Goal: Task Accomplishment & Management: Complete application form

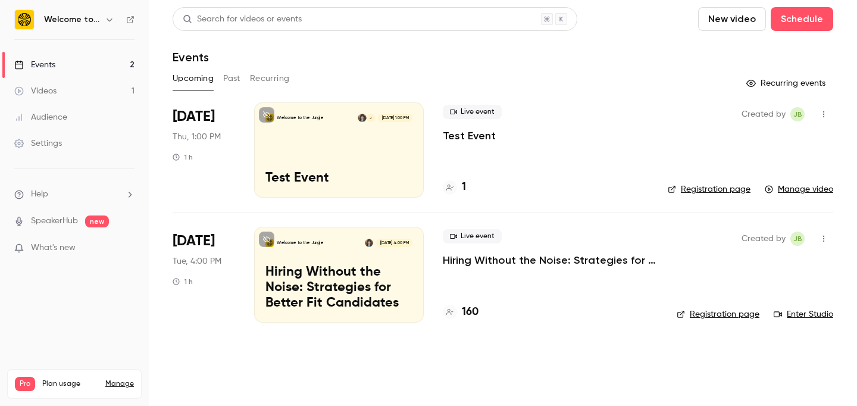
click at [321, 137] on div "Welcome to the Jungle J [DATE] 1:00 PM Test Event" at bounding box center [339, 149] width 170 height 95
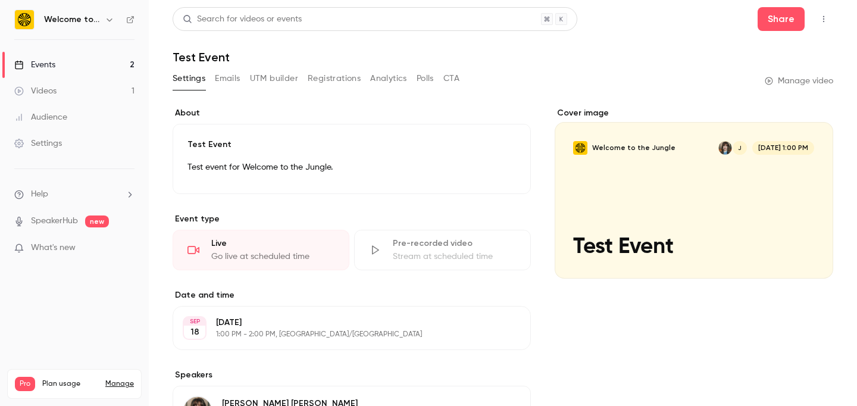
click at [830, 16] on button "button" at bounding box center [823, 19] width 19 height 19
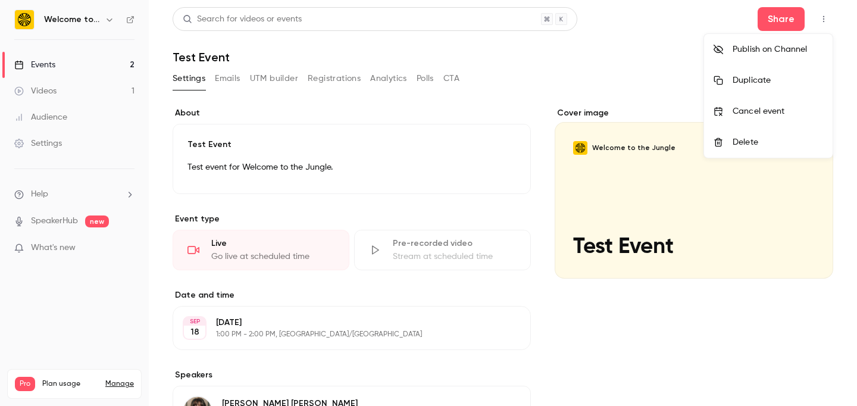
click at [830, 16] on div at bounding box center [428, 203] width 857 height 406
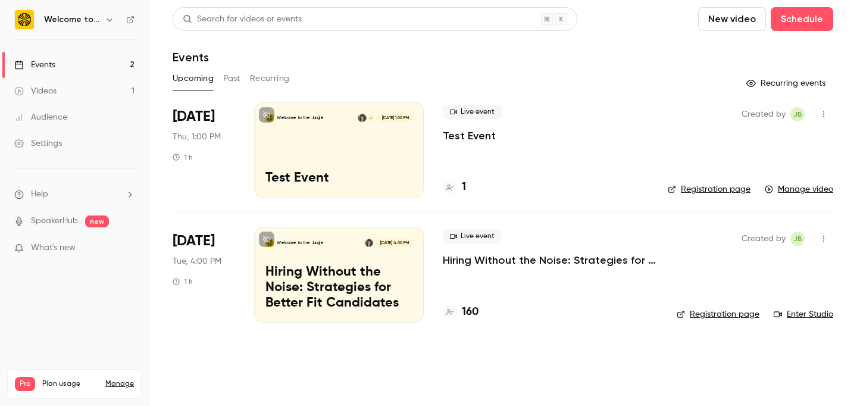
click at [307, 267] on p "Hiring Without the Noise: Strategies for Better Fit Candidates" at bounding box center [338, 288] width 147 height 46
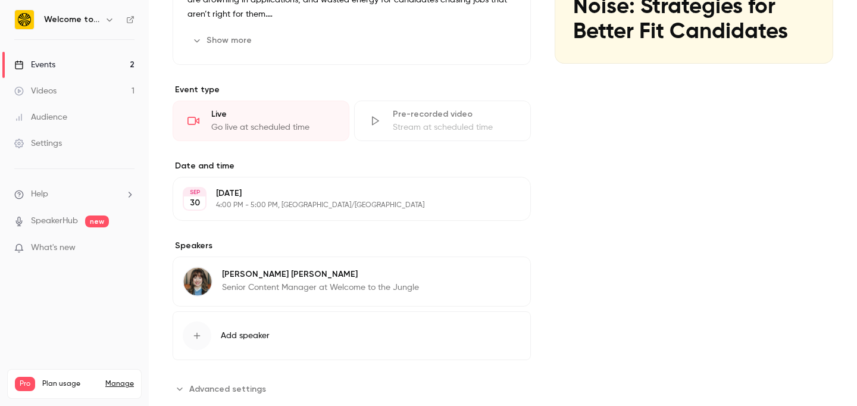
scroll to position [215, 0]
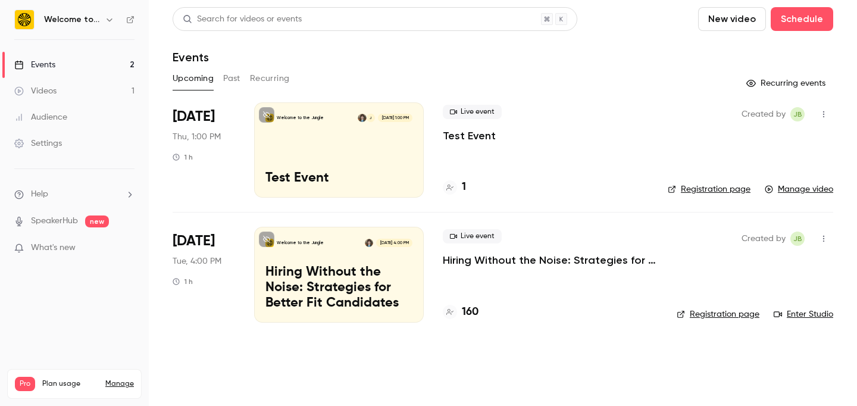
click at [290, 161] on div "Welcome to the Jungle J [DATE] 1:00 PM Test Event" at bounding box center [339, 149] width 170 height 95
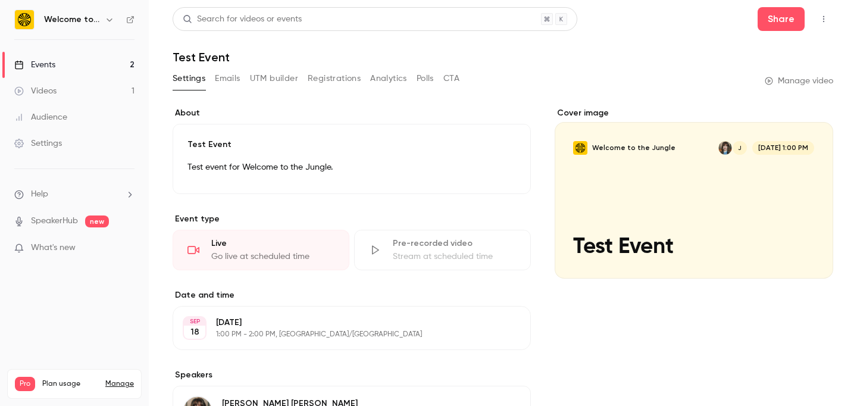
click at [284, 255] on div "Go live at scheduled time" at bounding box center [272, 257] width 123 height 12
click at [291, 317] on p "[DATE]" at bounding box center [342, 323] width 252 height 12
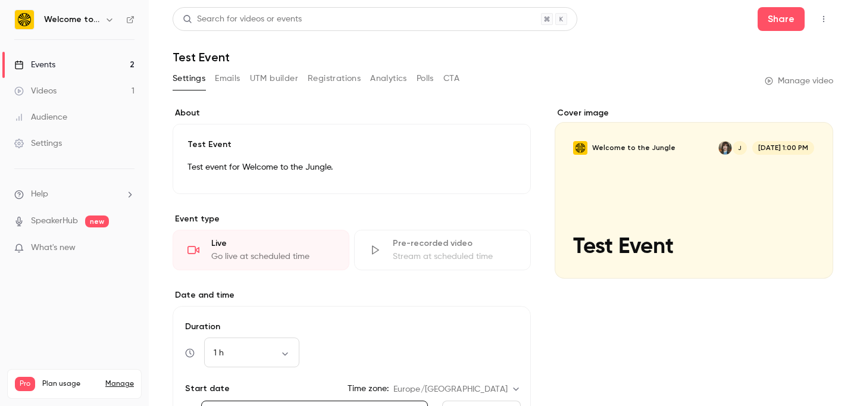
click at [826, 19] on icon "button" at bounding box center [824, 19] width 10 height 8
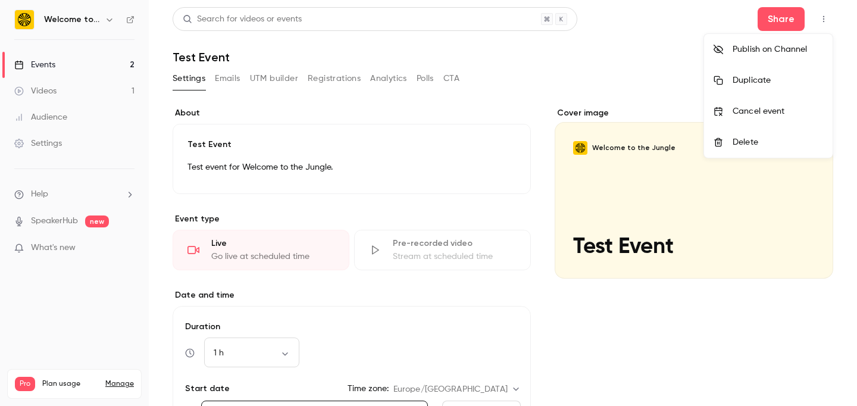
click at [826, 19] on div at bounding box center [428, 203] width 857 height 406
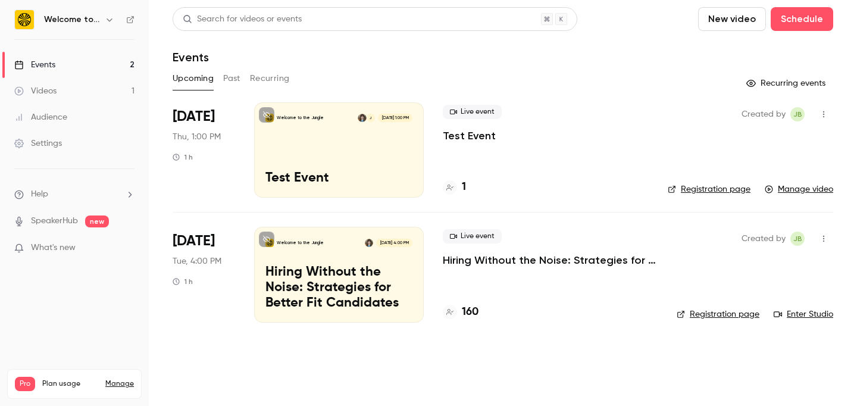
click at [318, 282] on p "Hiring Without the Noise: Strategies for Better Fit Candidates" at bounding box center [338, 288] width 147 height 46
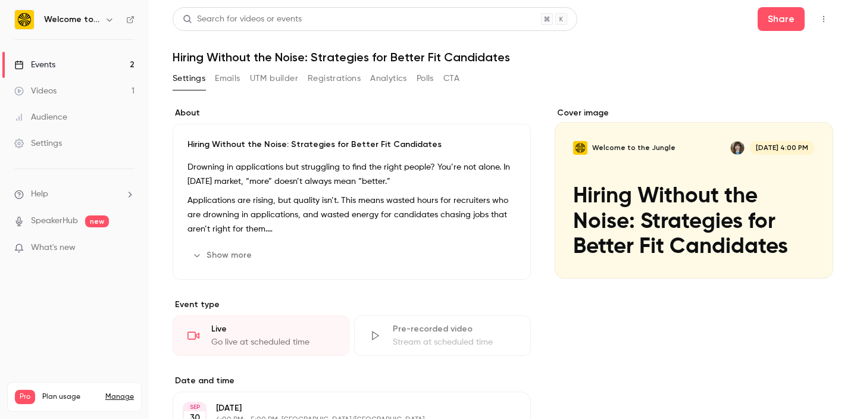
click at [826, 23] on button "button" at bounding box center [823, 19] width 19 height 19
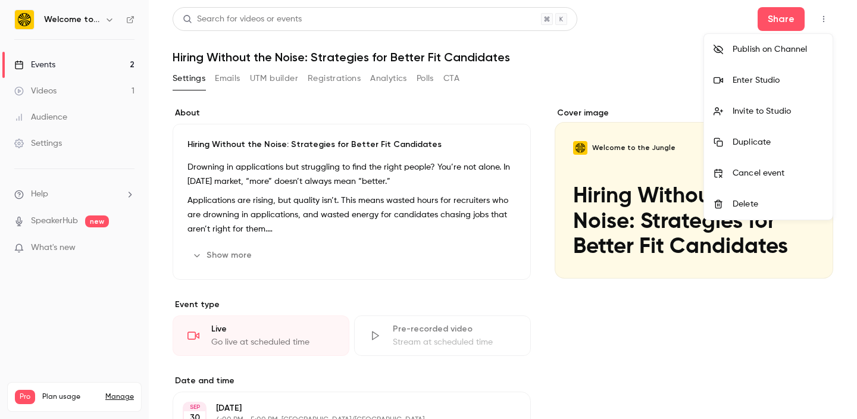
click at [631, 65] on div at bounding box center [428, 209] width 857 height 419
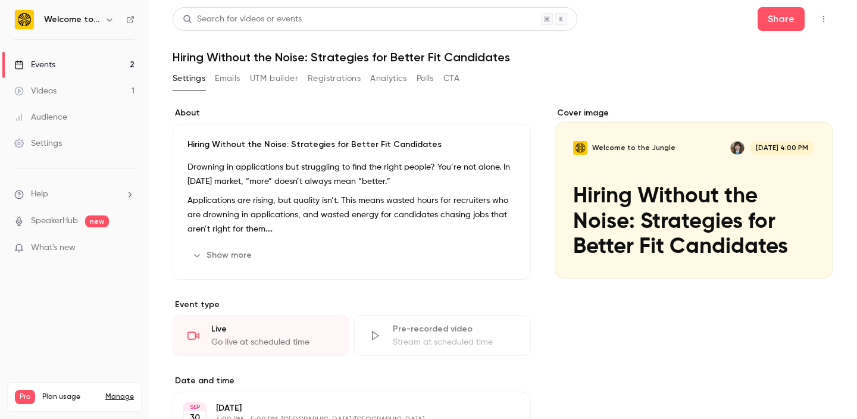
click at [827, 20] on icon "button" at bounding box center [824, 19] width 10 height 8
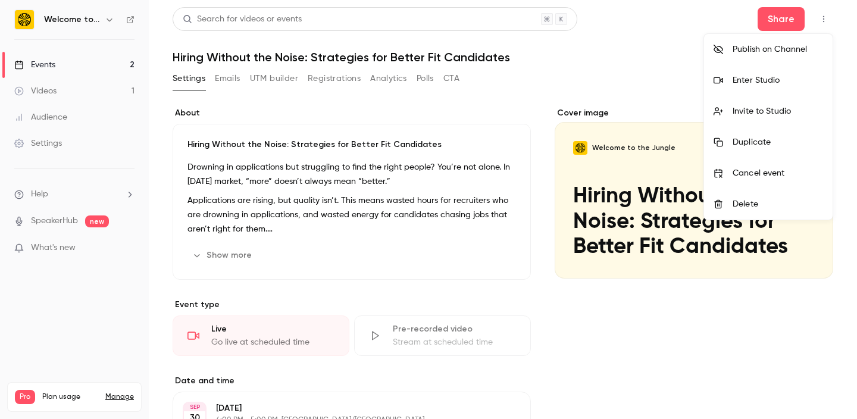
click at [567, 92] on div at bounding box center [428, 209] width 857 height 419
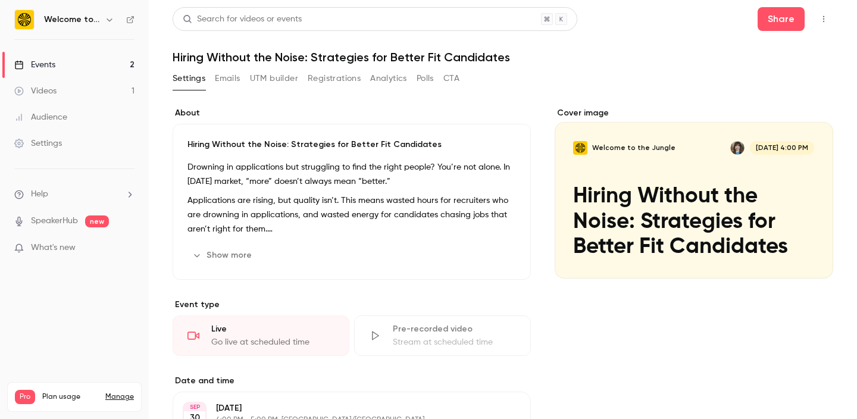
click at [824, 19] on icon "button" at bounding box center [823, 19] width 1 height 7
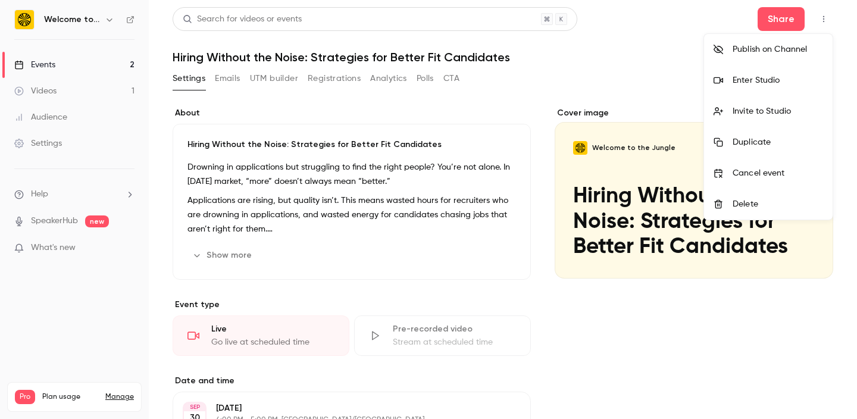
click at [780, 82] on div "Enter Studio" at bounding box center [778, 80] width 90 height 12
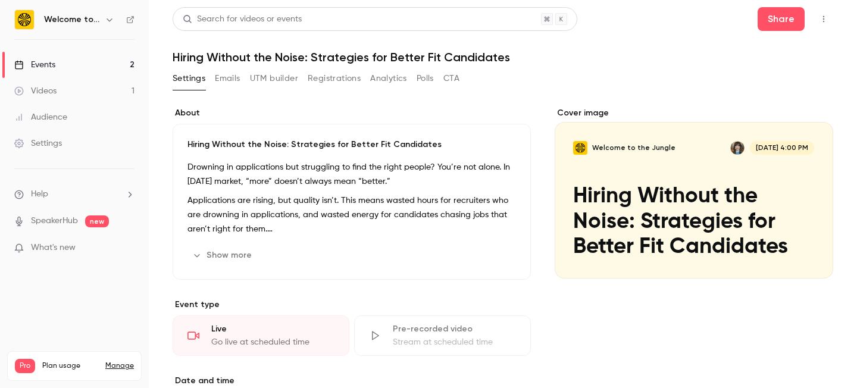
click at [824, 19] on icon "button" at bounding box center [823, 19] width 1 height 7
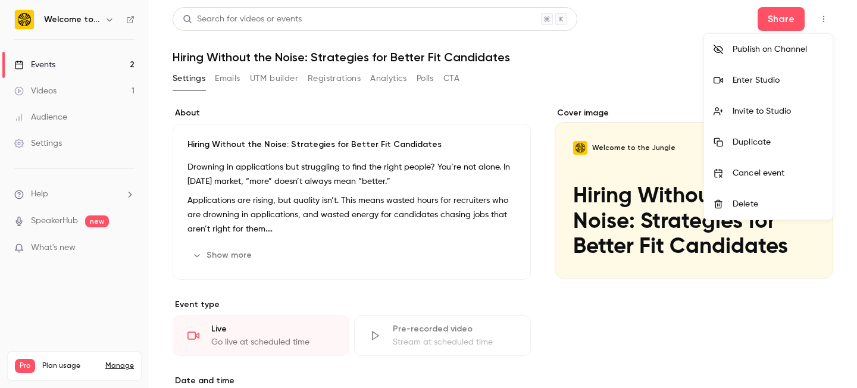
click at [776, 77] on div "Enter Studio" at bounding box center [778, 80] width 90 height 12
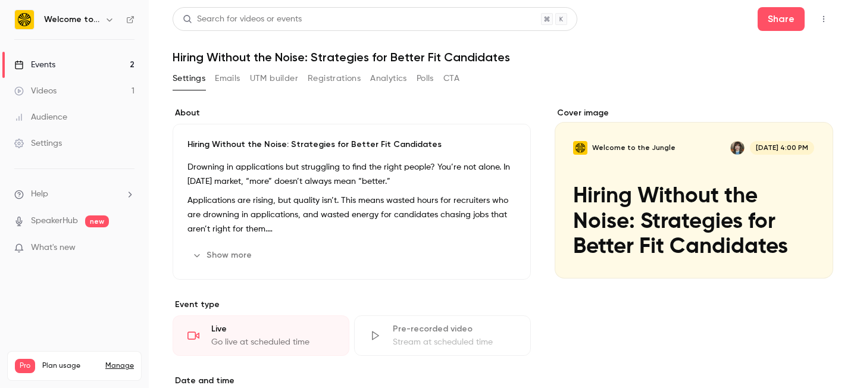
click at [424, 79] on button "Polls" at bounding box center [425, 78] width 17 height 19
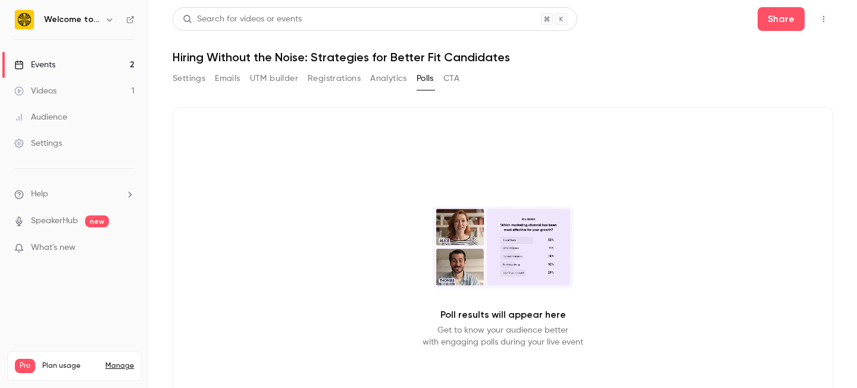
click at [455, 76] on button "CTA" at bounding box center [451, 78] width 16 height 19
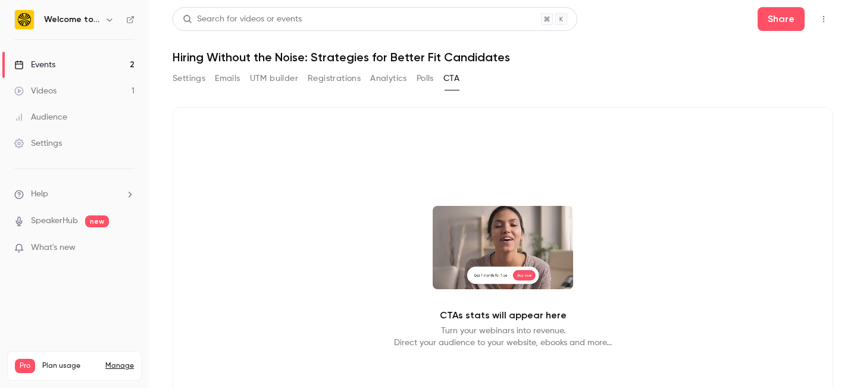
click at [390, 76] on button "Analytics" at bounding box center [388, 78] width 37 height 19
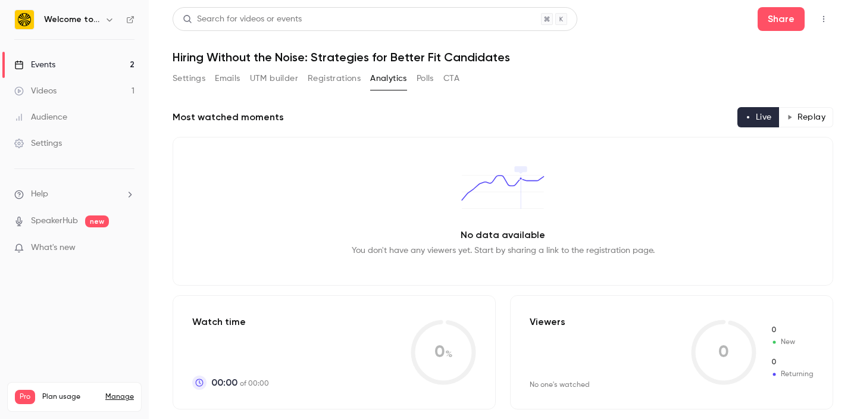
click at [184, 79] on button "Settings" at bounding box center [189, 78] width 33 height 19
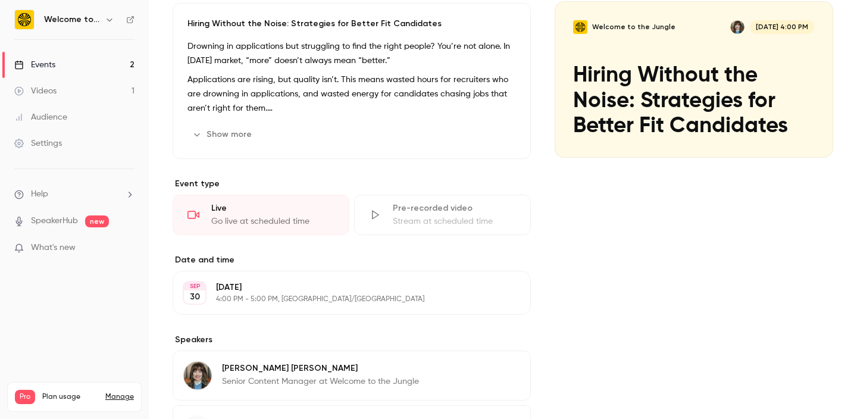
scroll to position [124, 0]
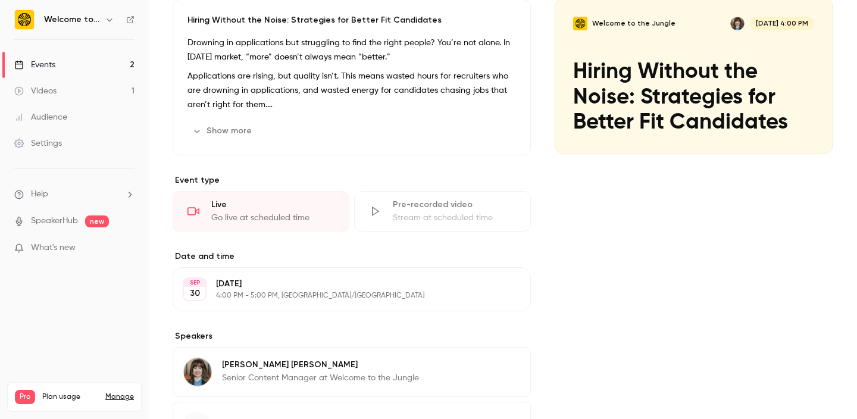
click at [51, 60] on div "Events" at bounding box center [34, 65] width 41 height 12
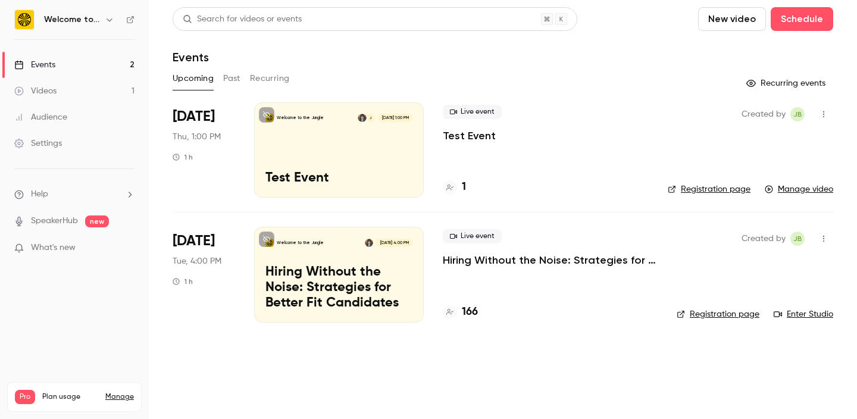
click at [330, 155] on div "Welcome to the Jungle J [DATE] 1:00 PM Test Event" at bounding box center [339, 149] width 170 height 95
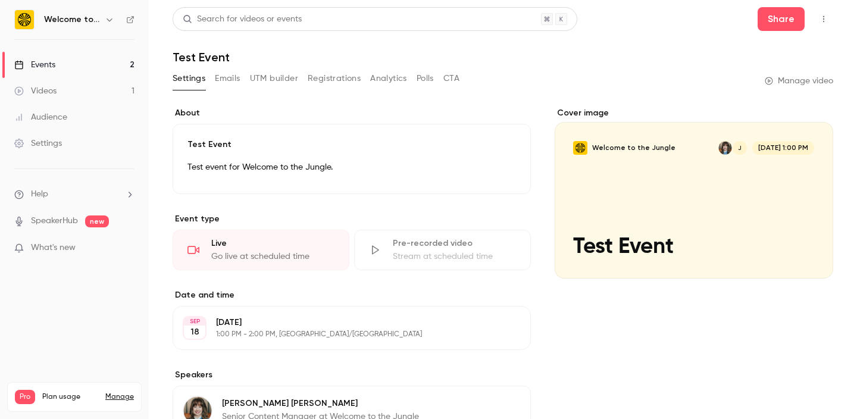
click at [114, 64] on link "Events 2" at bounding box center [74, 65] width 149 height 26
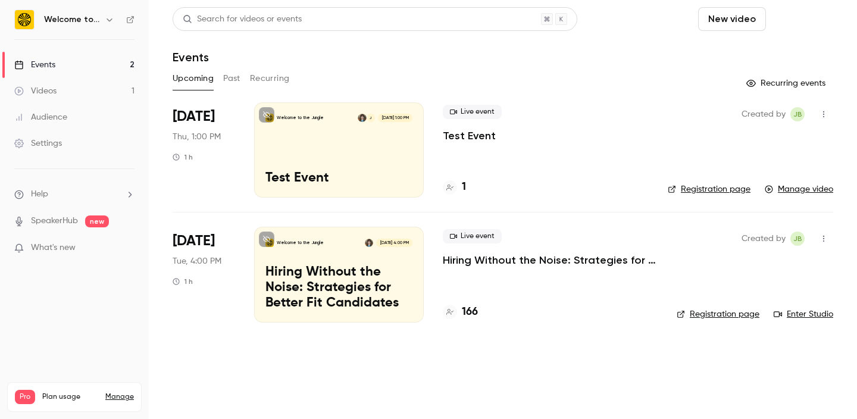
click at [813, 20] on button "Schedule" at bounding box center [802, 19] width 62 height 24
click at [798, 52] on div "One time event" at bounding box center [778, 52] width 90 height 12
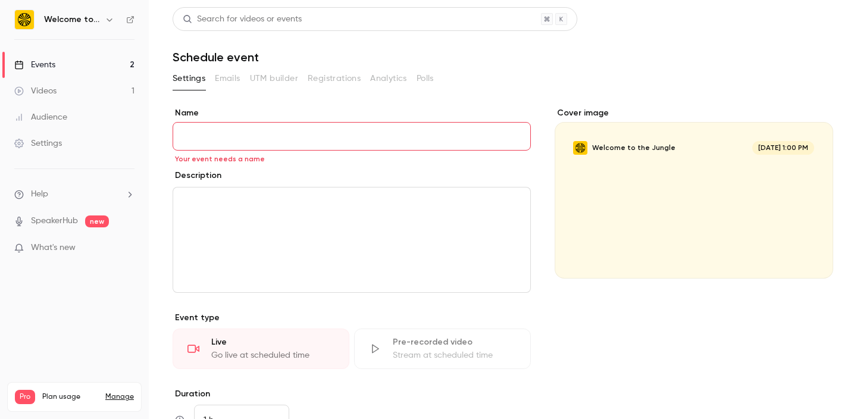
click at [91, 66] on link "Events 2" at bounding box center [74, 65] width 149 height 26
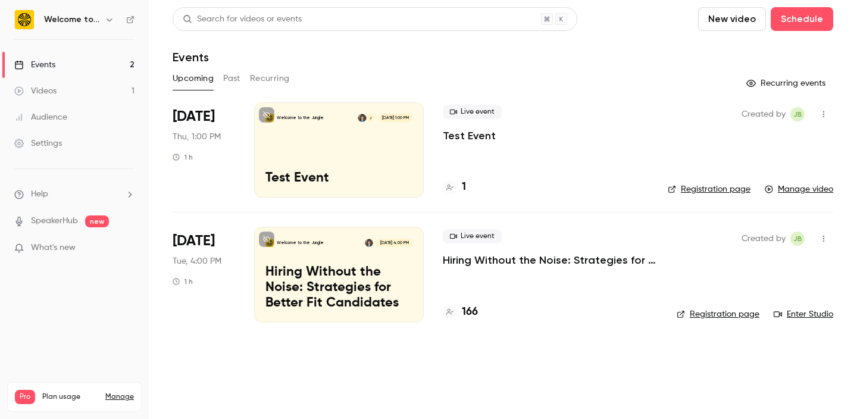
click at [735, 23] on button "New video" at bounding box center [732, 19] width 68 height 24
click at [794, 22] on div at bounding box center [428, 209] width 857 height 419
click at [777, 24] on button "Schedule" at bounding box center [802, 19] width 62 height 24
click at [737, 54] on div "One time event" at bounding box center [778, 52] width 90 height 12
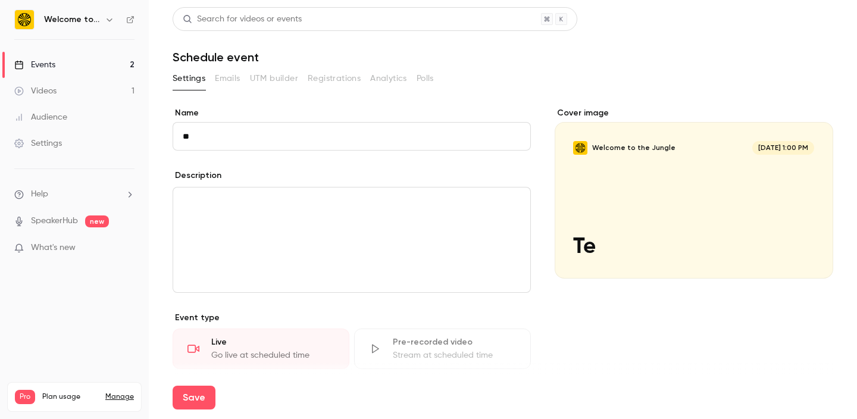
type input "*"
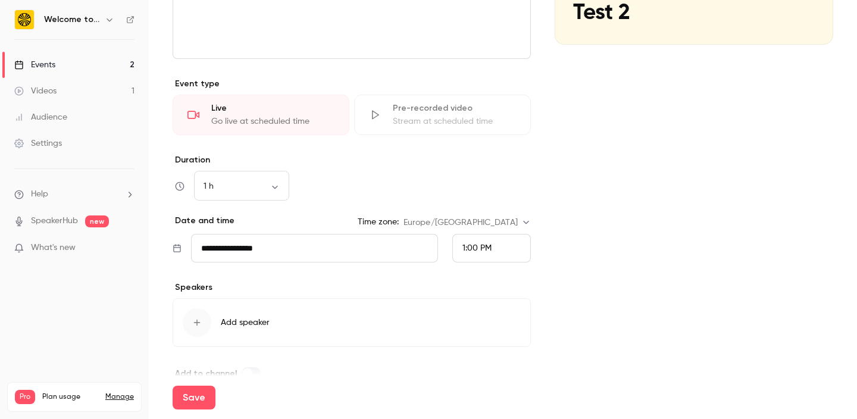
scroll to position [250, 0]
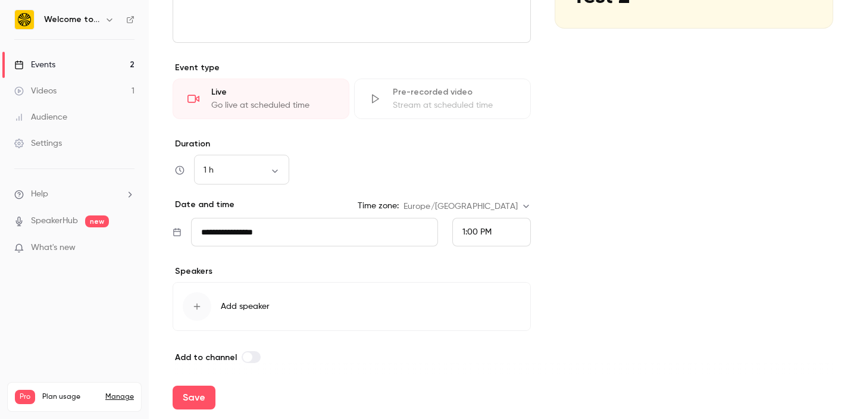
type input "******"
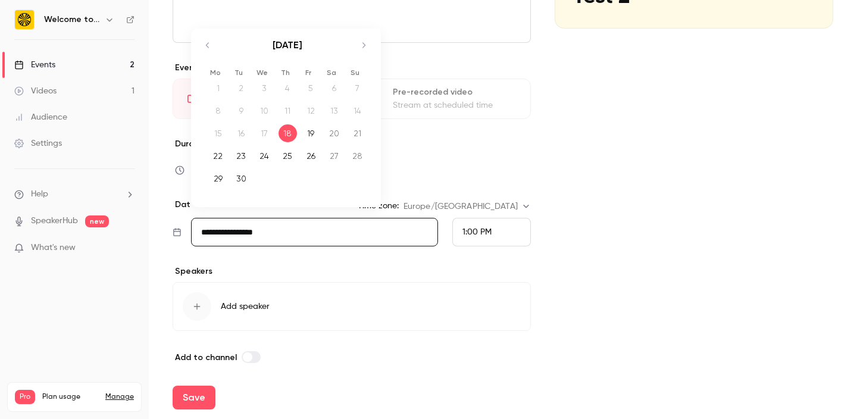
click at [307, 229] on input "**********" at bounding box center [314, 232] width 247 height 29
click at [581, 259] on div "Cover image Welcome to the Jungle [DATE] 1:00 PM Test 2" at bounding box center [694, 110] width 279 height 507
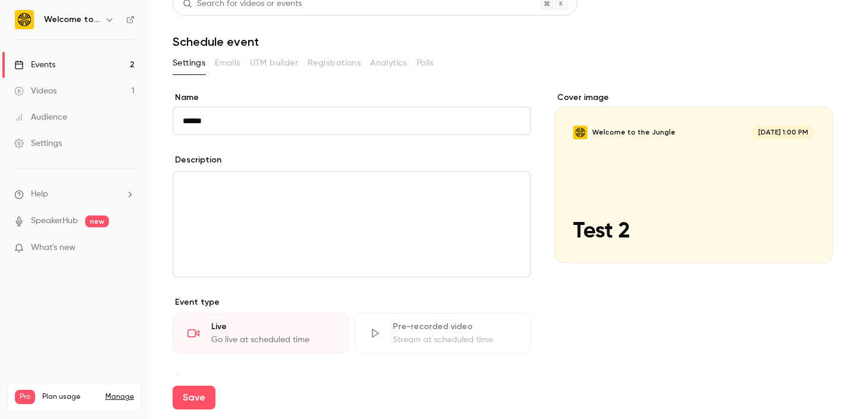
scroll to position [0, 0]
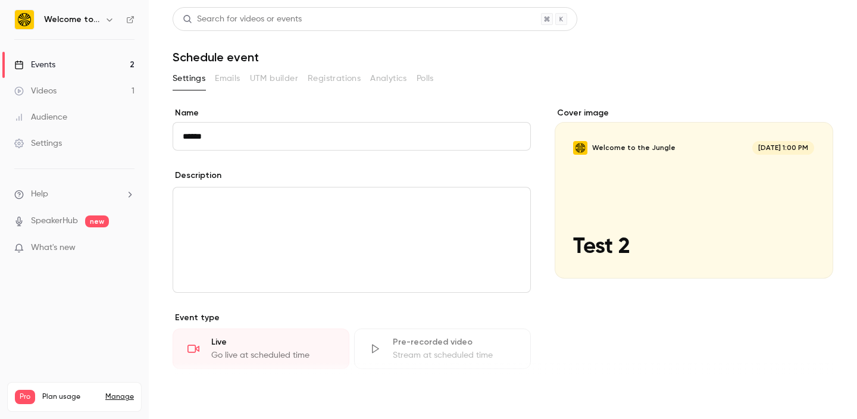
click at [195, 397] on button "Save" at bounding box center [194, 398] width 43 height 24
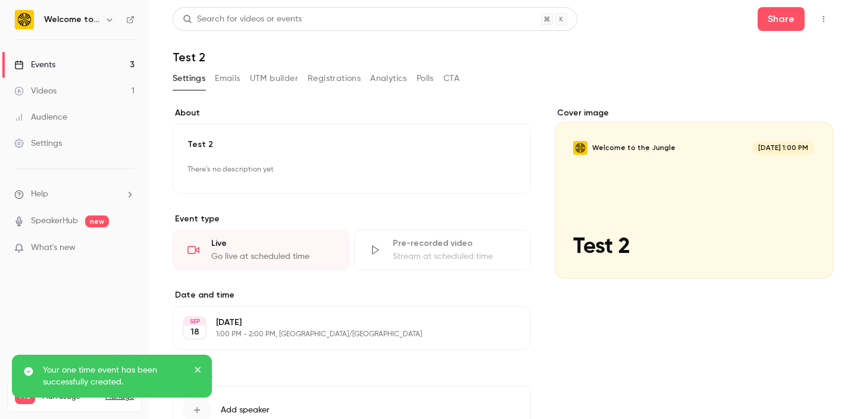
click at [825, 18] on icon "button" at bounding box center [824, 19] width 10 height 8
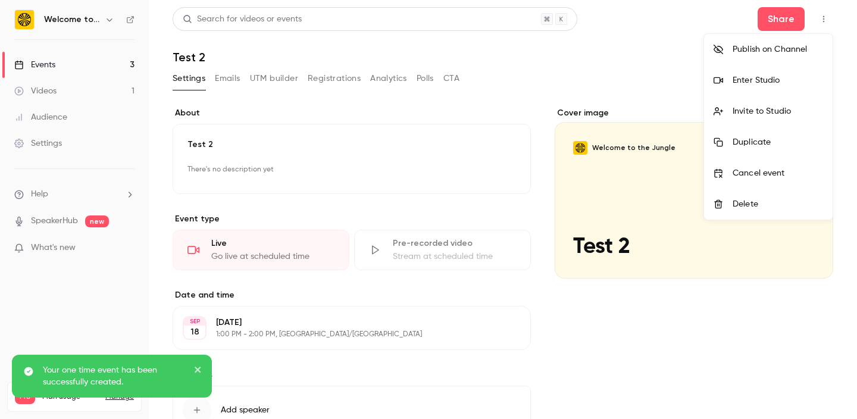
click at [789, 87] on li "Enter Studio" at bounding box center [768, 80] width 129 height 31
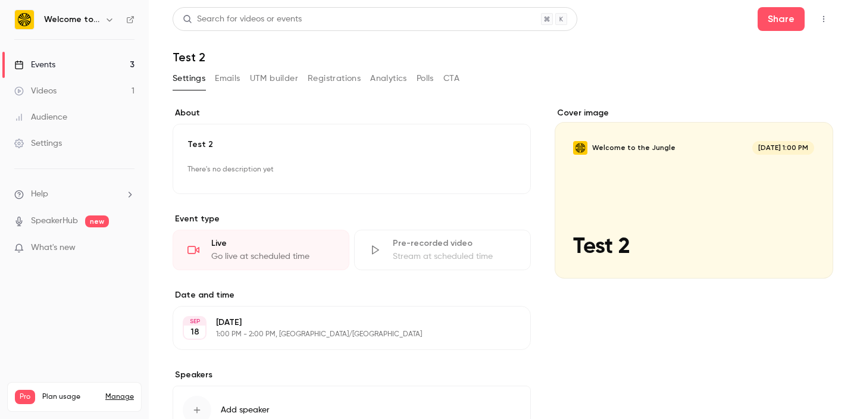
click at [93, 53] on link "Events 3" at bounding box center [74, 65] width 149 height 26
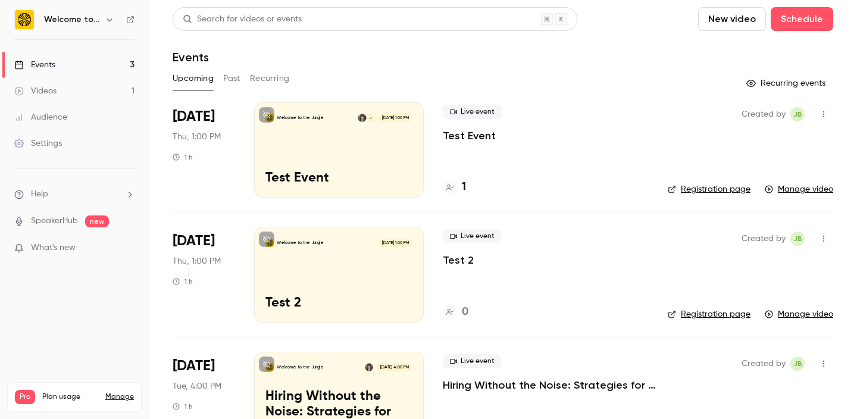
scroll to position [49, 0]
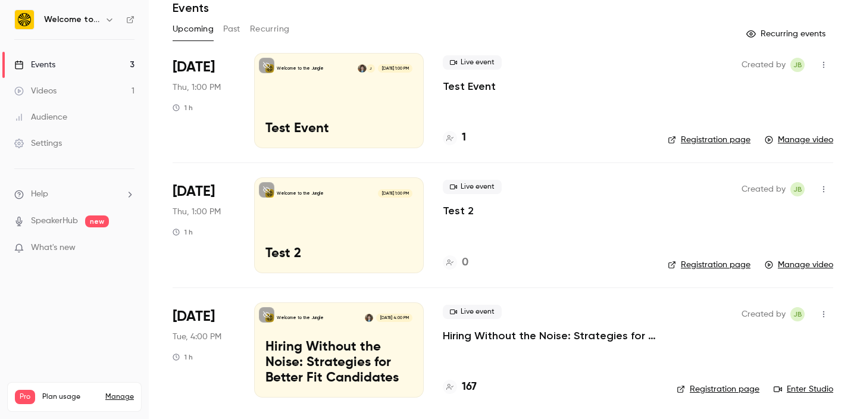
click at [708, 389] on link "Registration page" at bounding box center [718, 389] width 83 height 12
